Goal: Check status: Check status

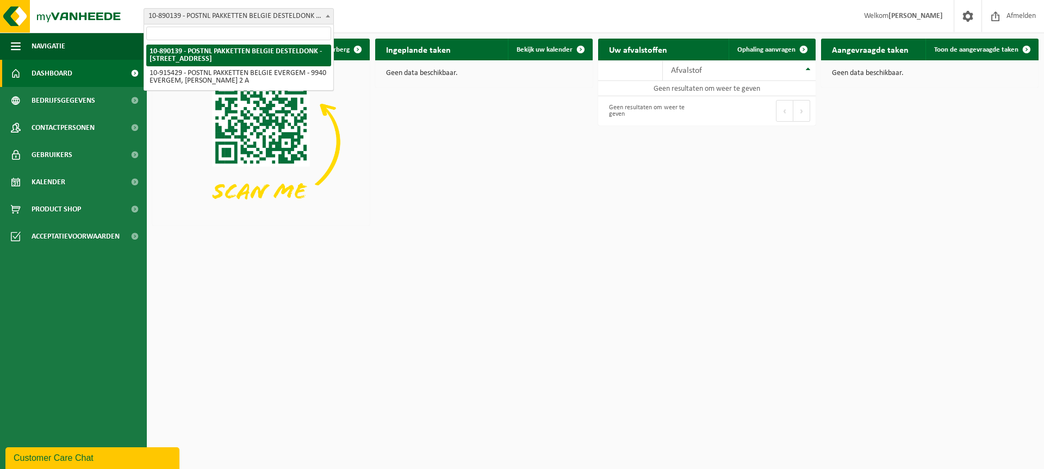
click at [306, 24] on span "10-890139 - POSTNL PAKKETTEN BELGIE DESTELDONK - [STREET_ADDRESS]" at bounding box center [239, 16] width 190 height 16
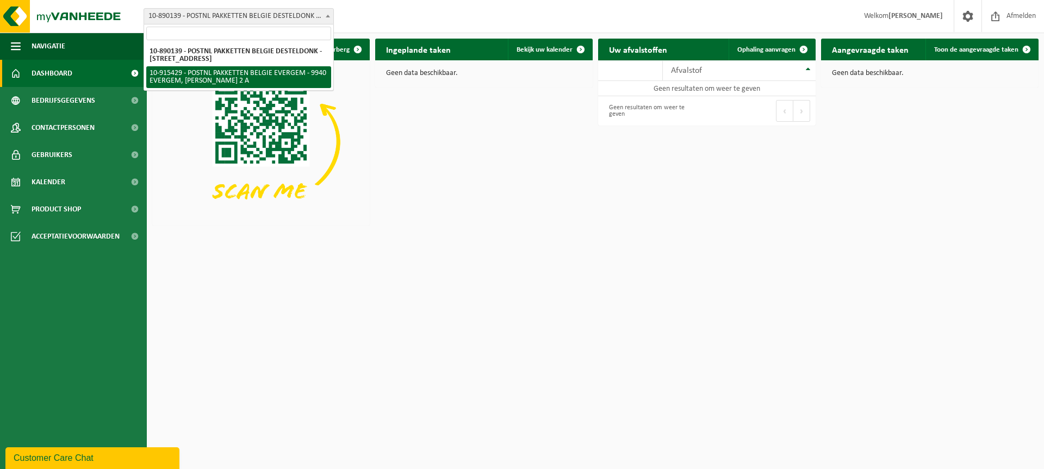
select select "127004"
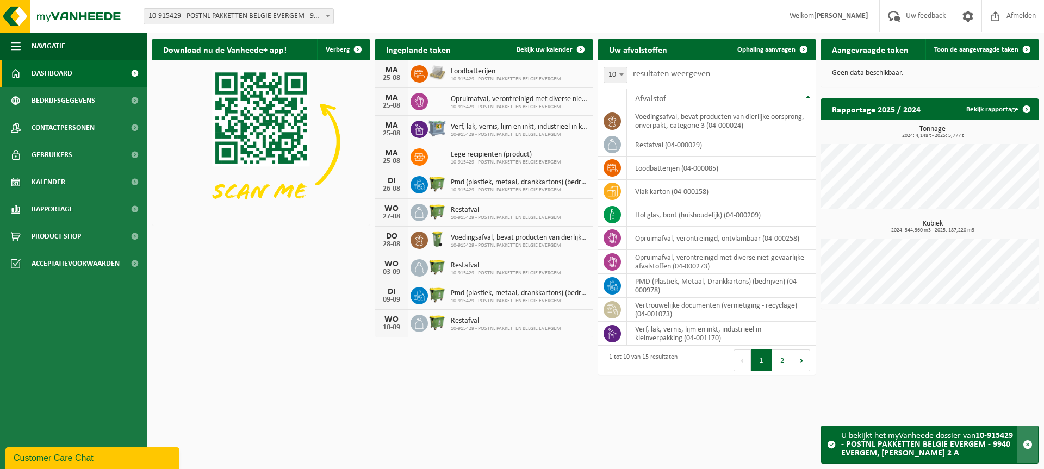
click at [1028, 433] on button "button" at bounding box center [1027, 444] width 21 height 37
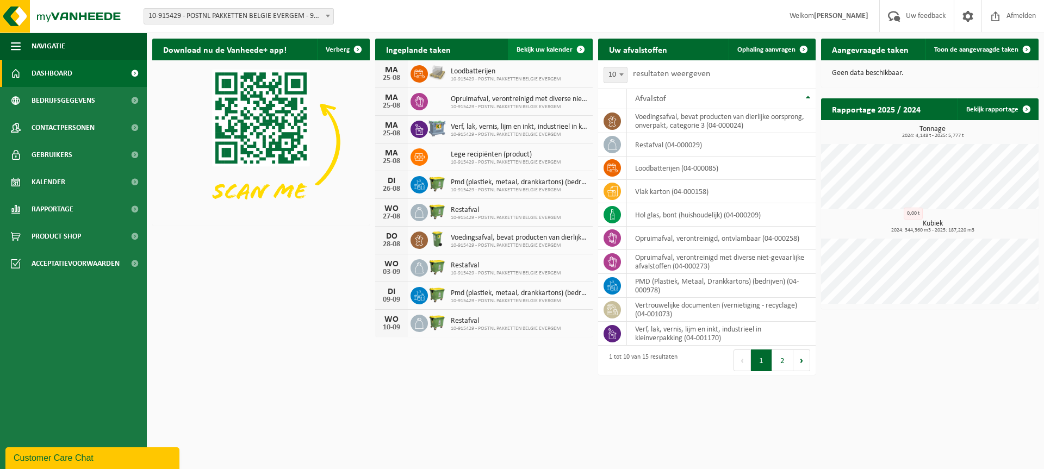
click at [542, 51] on span "Bekijk uw kalender" at bounding box center [545, 49] width 56 height 7
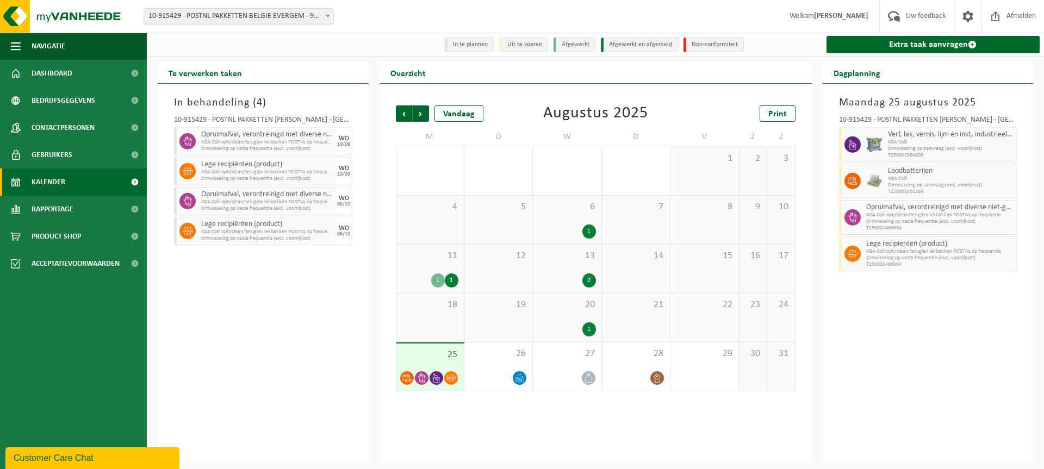
click at [372, 352] on div "Te verwerken taken In behandeling ( 4 ) 10-915429 - POSTNL PAKKETTEN BELGIE EVE…" at bounding box center [263, 262] width 222 height 401
click at [373, 315] on div "Te verwerken taken In behandeling ( 4 ) 10-915429 - POSTNL PAKKETTEN BELGIE EVE…" at bounding box center [263, 262] width 222 height 401
drag, startPoint x: 512, startPoint y: 93, endPoint x: 510, endPoint y: 169, distance: 76.1
click at [510, 172] on div "Vorige Volgende Vandaag Augustus 2025 Print M D W D V Z Z 28 29 30 1 31 1 2 3 4…" at bounding box center [595, 273] width 432 height 379
click at [364, 154] on div "In behandeling ( 4 ) 10-915429 - POSTNL PAKKETTEN BELGIE EVERGEM - EVERGEM Opru…" at bounding box center [263, 273] width 211 height 379
